Goal: Transaction & Acquisition: Purchase product/service

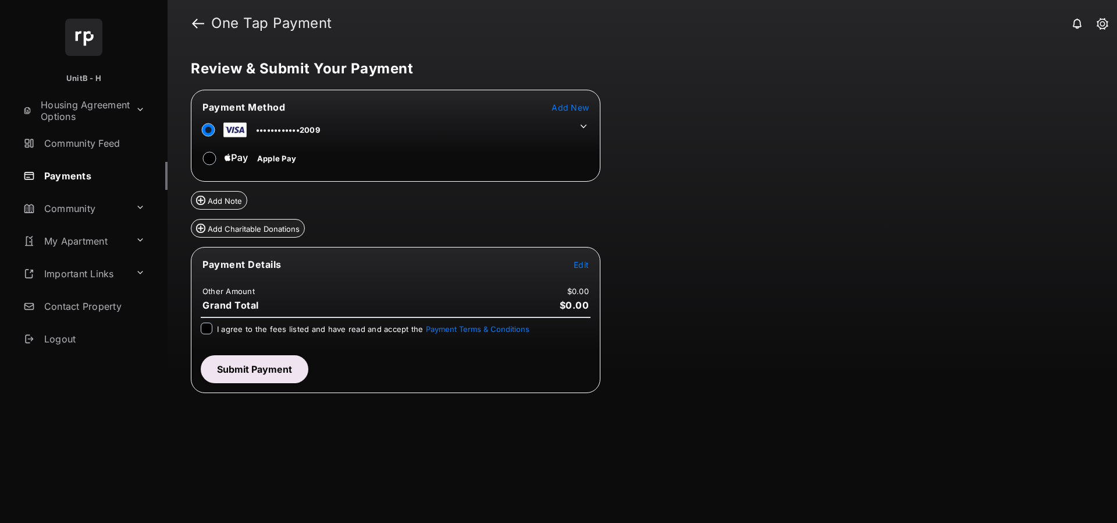
click at [581, 262] on span "Edit" at bounding box center [581, 265] width 15 height 10
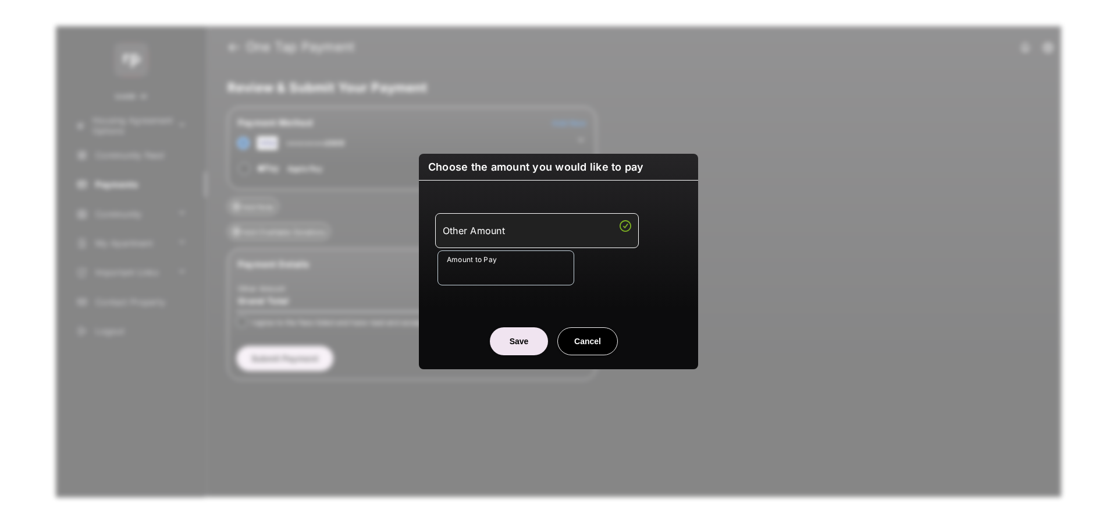
click at [529, 271] on input "Amount to Pay" at bounding box center [506, 267] width 137 height 35
type input "****"
click at [506, 330] on button "Save" at bounding box center [519, 341] width 58 height 28
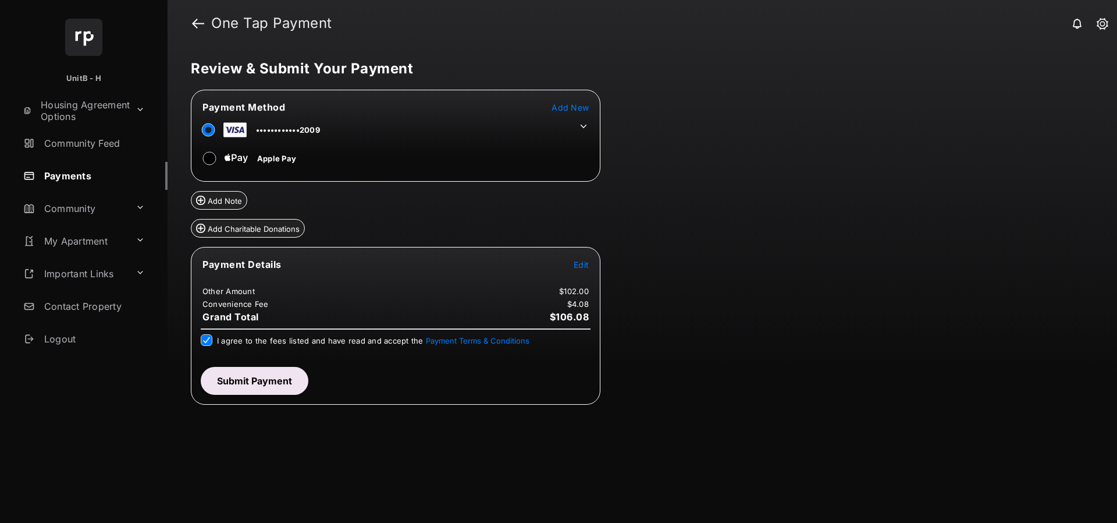
click at [226, 374] on button "Submit Payment" at bounding box center [255, 381] width 108 height 28
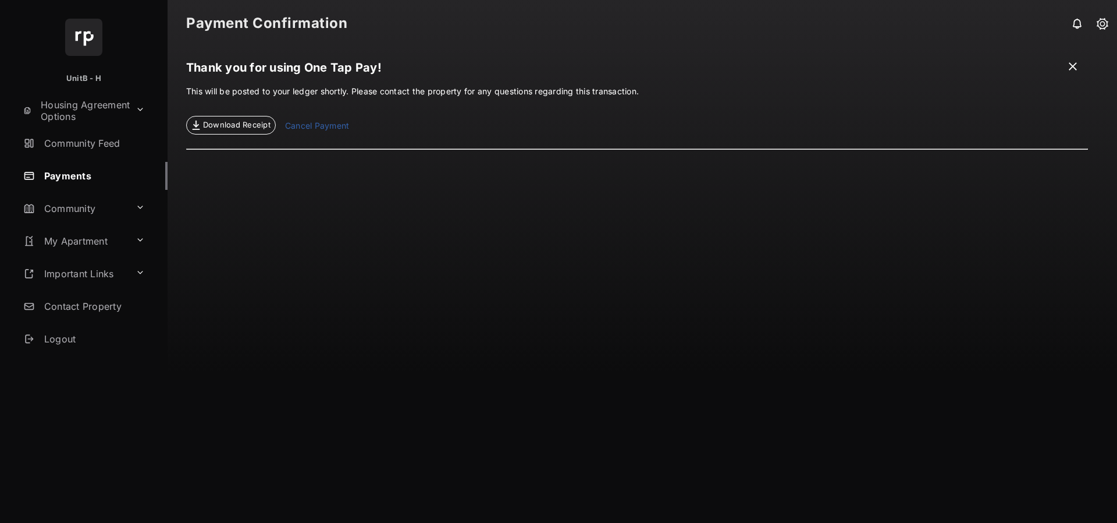
click at [108, 168] on link "Payments" at bounding box center [93, 176] width 149 height 28
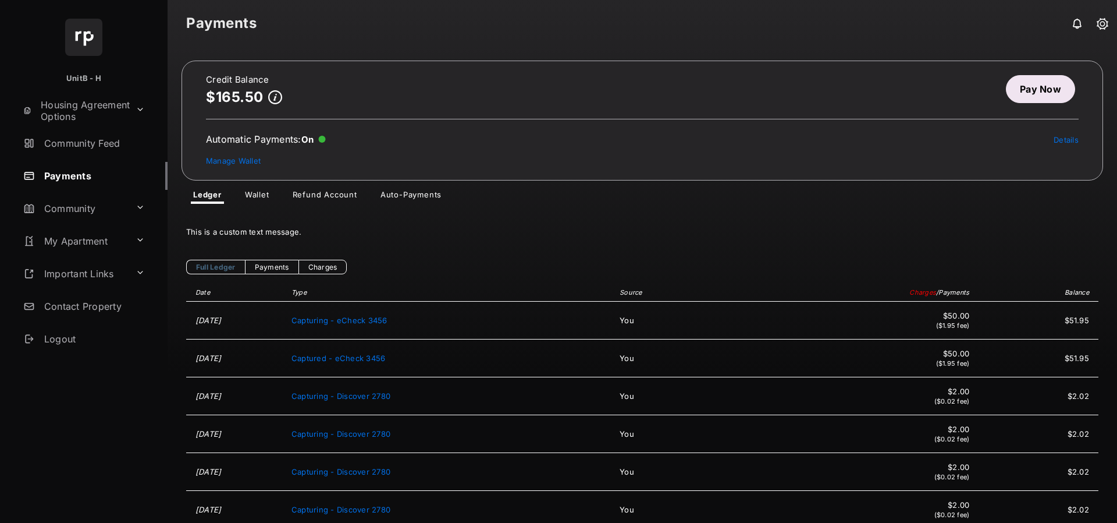
click at [1013, 99] on link "Pay Now" at bounding box center [1040, 89] width 69 height 28
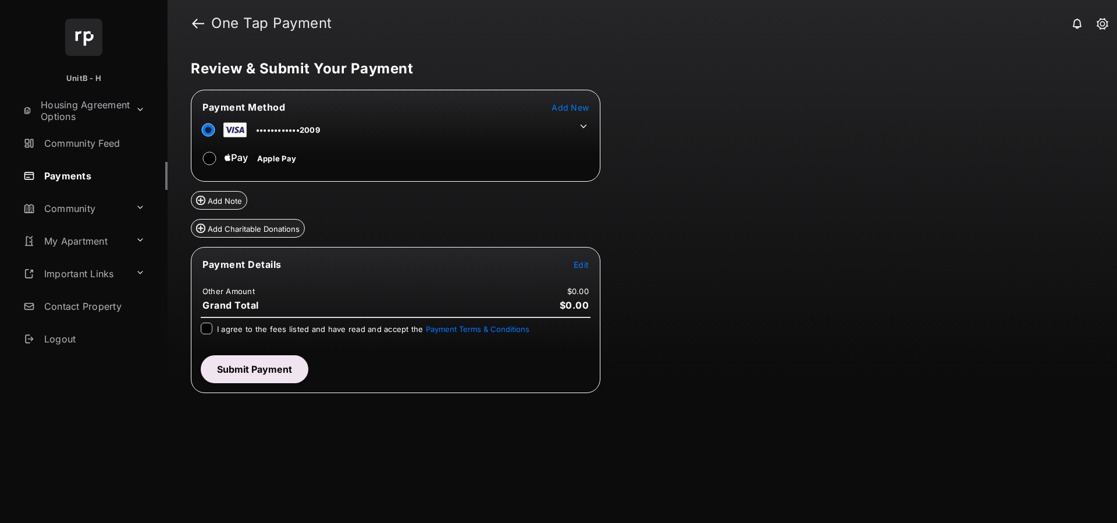
click at [577, 111] on span "Add New" at bounding box center [570, 107] width 37 height 10
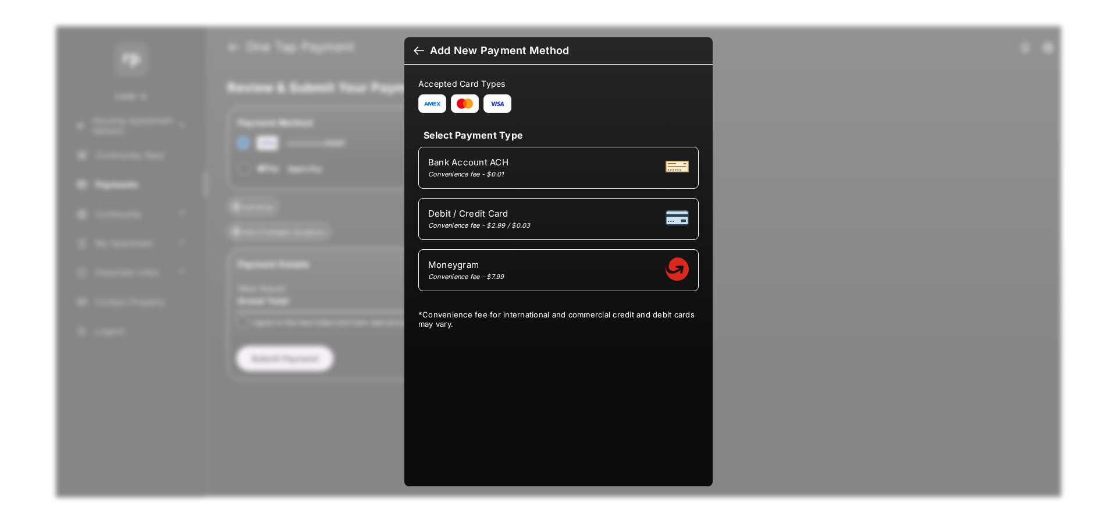
click at [524, 178] on div "Bank Account ACH Convenience fee - $0.01" at bounding box center [558, 168] width 261 height 22
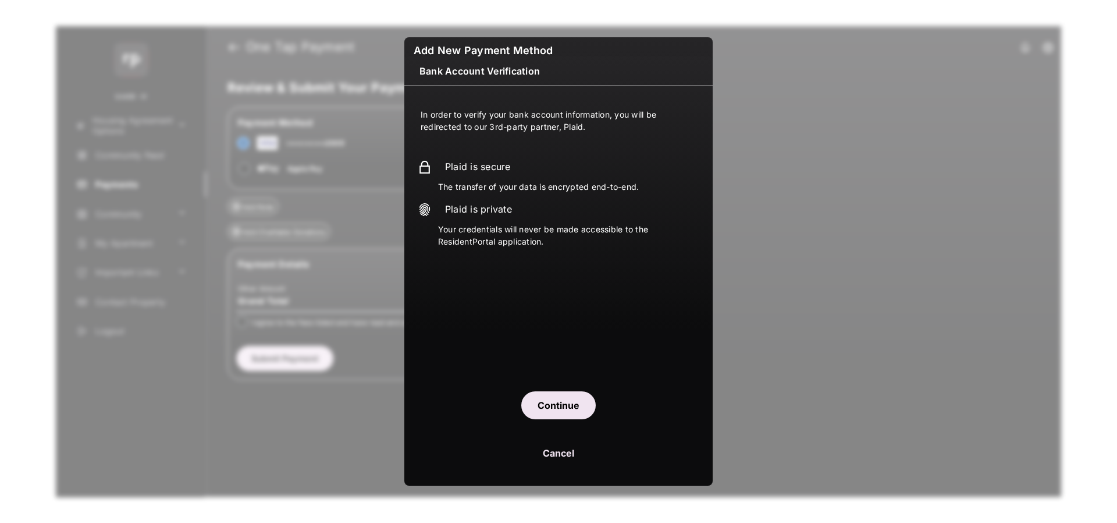
click at [569, 397] on button "Continue" at bounding box center [558, 405] width 74 height 28
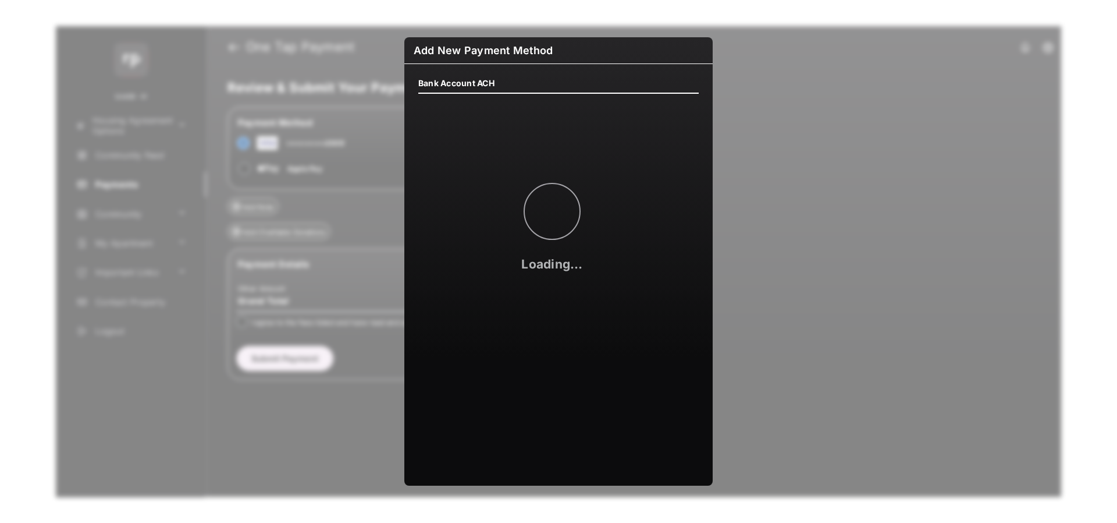
click at [598, 332] on div "Bank Account ACH Loading..." at bounding box center [558, 267] width 308 height 407
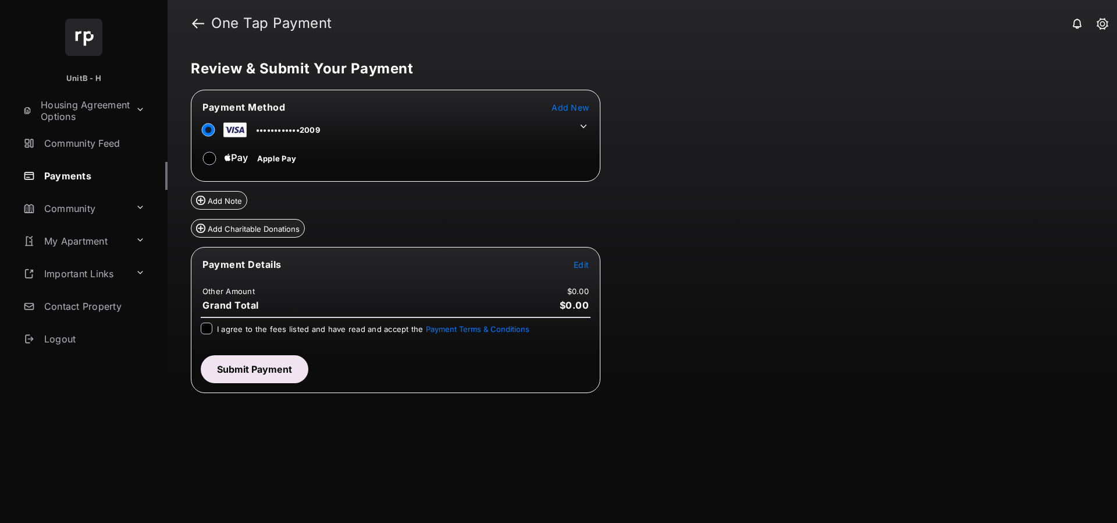
click at [98, 184] on link "Payments" at bounding box center [93, 176] width 149 height 28
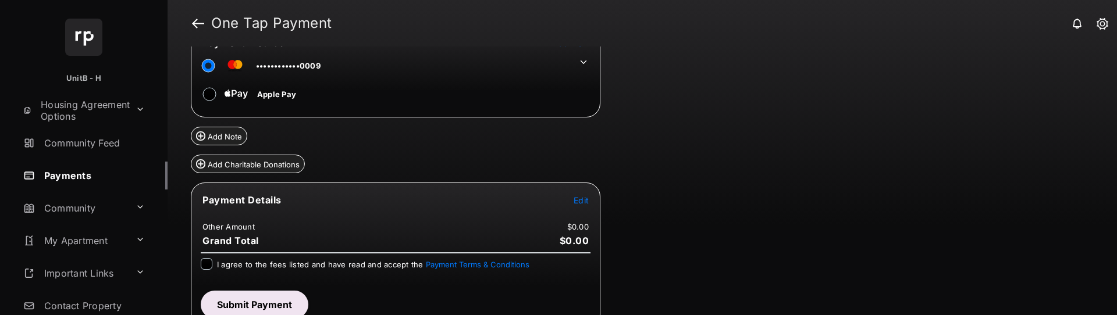
scroll to position [56, 0]
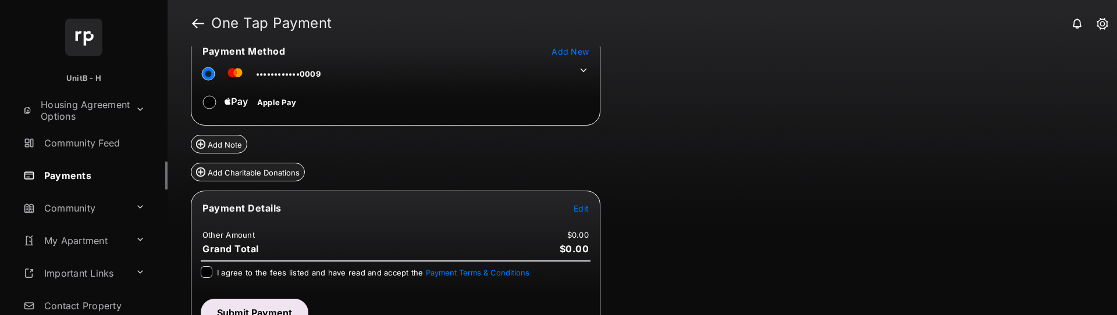
click at [582, 210] on span "Edit" at bounding box center [581, 209] width 15 height 10
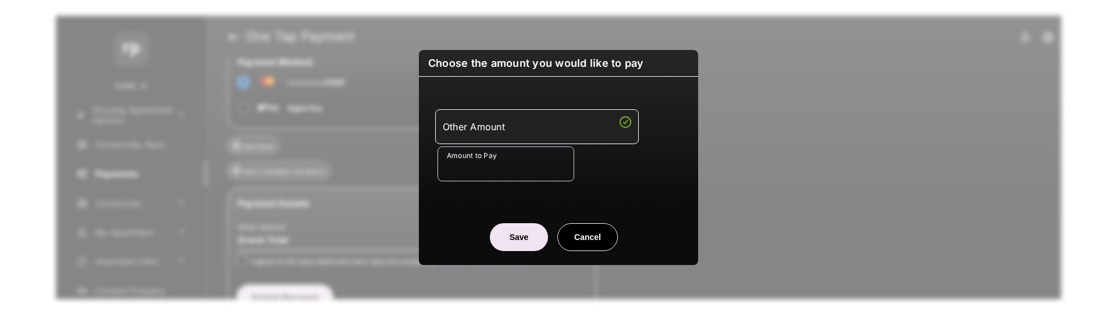
click at [477, 175] on input "Amount to Pay" at bounding box center [506, 164] width 137 height 35
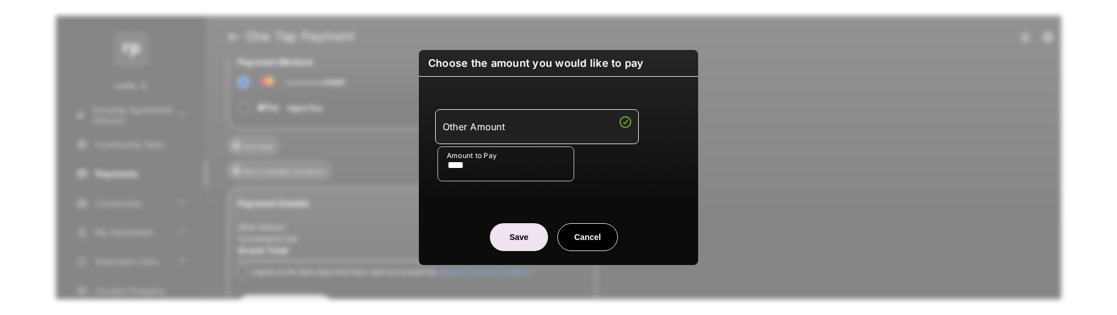
type input "****"
click at [512, 229] on button "Save" at bounding box center [519, 237] width 58 height 28
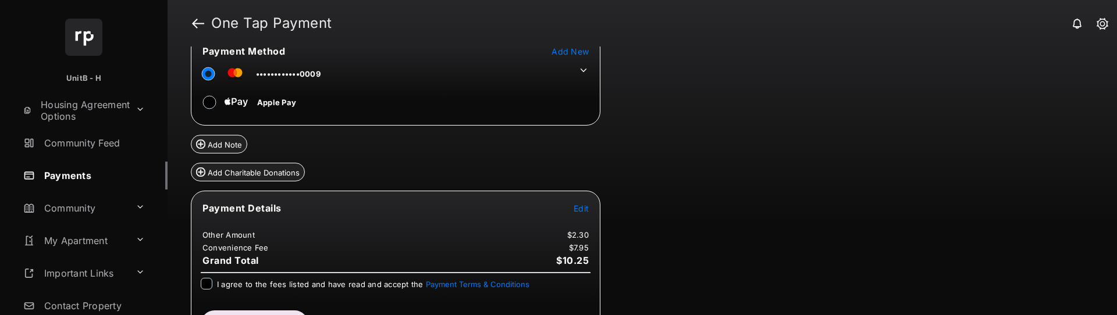
scroll to position [90, 0]
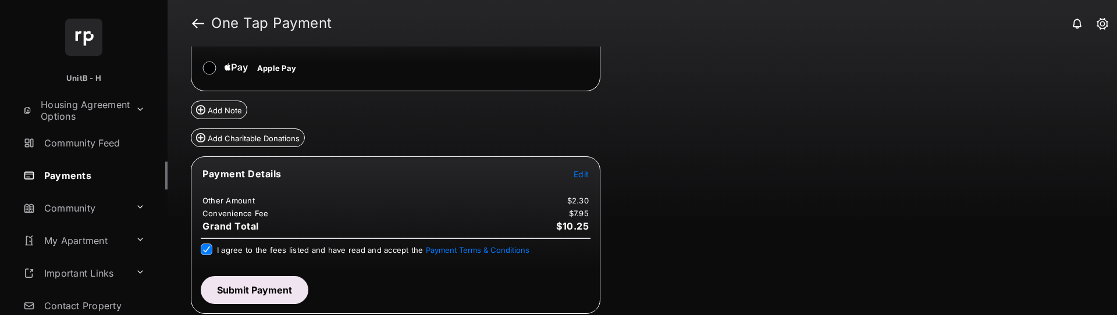
click at [252, 255] on button "Submit Payment" at bounding box center [255, 290] width 108 height 28
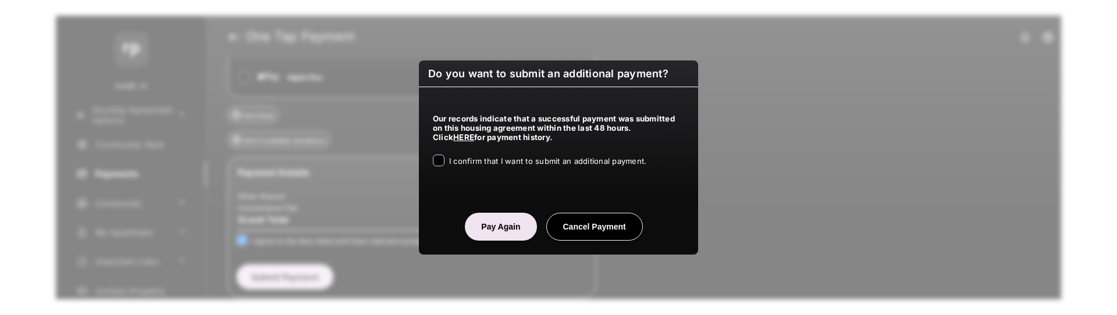
click at [456, 158] on span "I confirm that I want to submit an additional payment." at bounding box center [547, 161] width 197 height 9
click at [496, 226] on button "Pay Again" at bounding box center [501, 227] width 72 height 28
